Goal: Find specific page/section: Find specific page/section

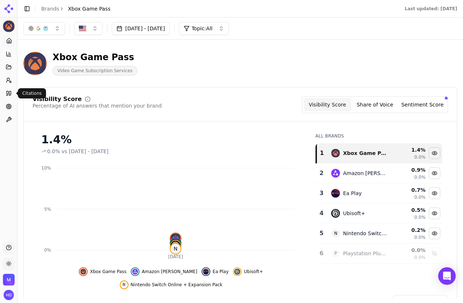
click at [9, 94] on icon at bounding box center [10, 93] width 2 height 4
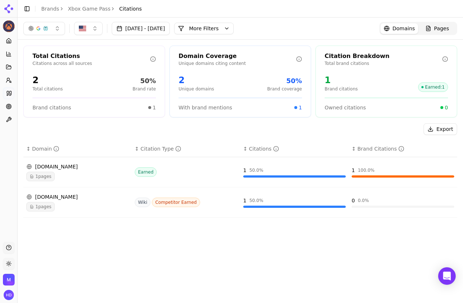
click at [9, 94] on icon at bounding box center [9, 93] width 6 height 6
click at [7, 93] on icon at bounding box center [9, 93] width 6 height 6
click at [158, 30] on button "[DATE] - [DATE]" at bounding box center [141, 28] width 58 height 13
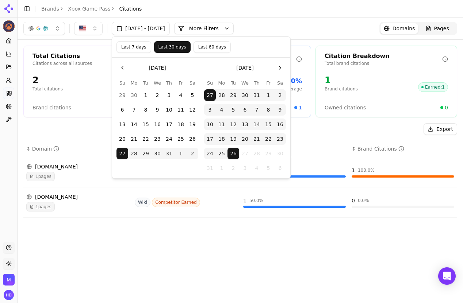
click at [222, 5] on header "Toggle Sidebar Brands Xbox Game Pass Citations" at bounding box center [240, 9] width 445 height 18
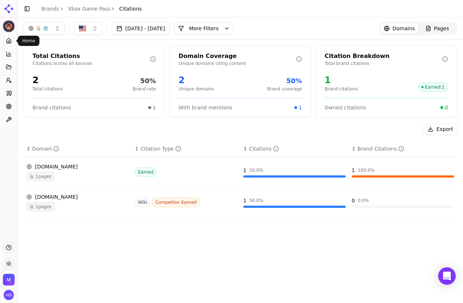
click at [6, 42] on icon at bounding box center [9, 41] width 6 height 6
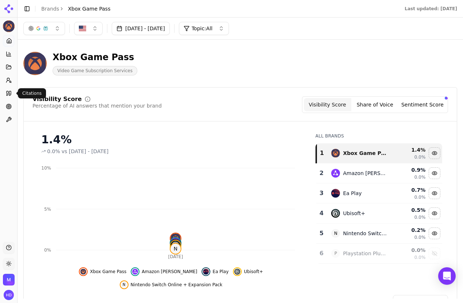
click at [9, 93] on icon at bounding box center [10, 93] width 2 height 4
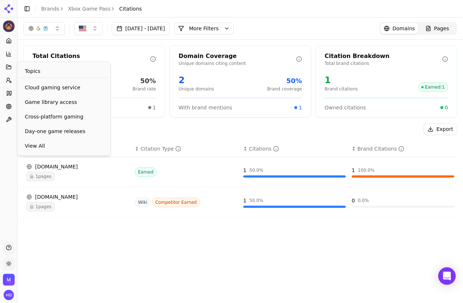
click at [11, 70] on button "Topics" at bounding box center [8, 67] width 11 height 12
click at [11, 69] on icon at bounding box center [9, 67] width 6 height 6
